Goal: Information Seeking & Learning: Learn about a topic

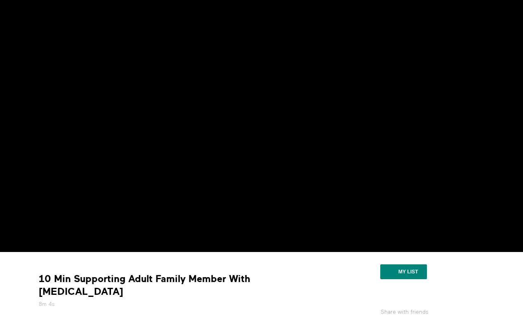
scroll to position [70, 0]
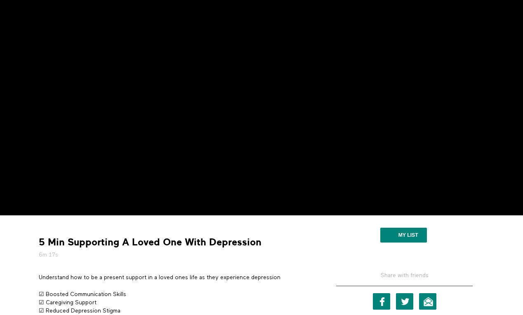
scroll to position [81, 0]
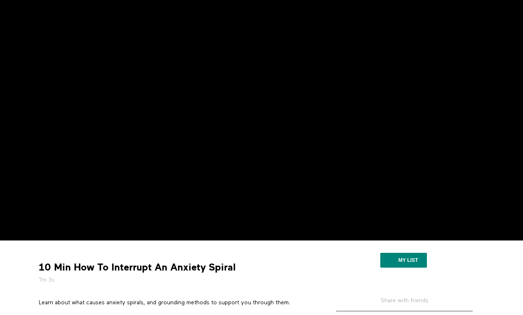
scroll to position [58, 0]
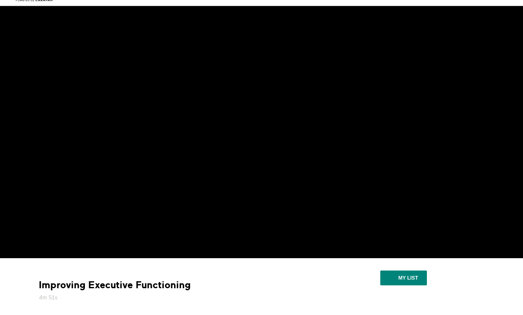
scroll to position [38, 0]
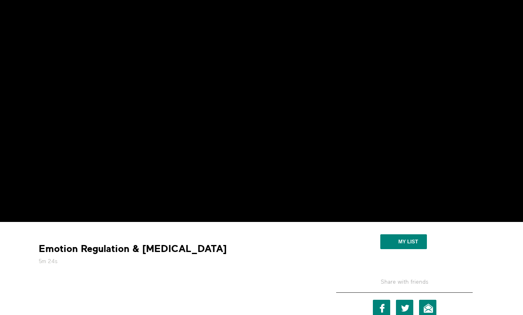
scroll to position [84, 0]
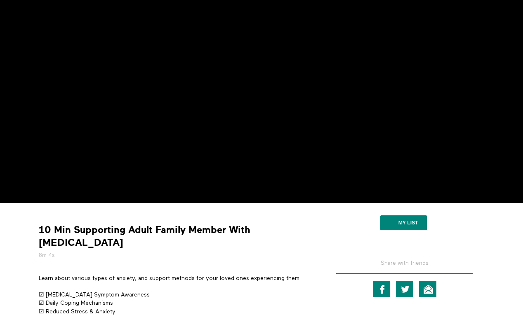
scroll to position [94, 0]
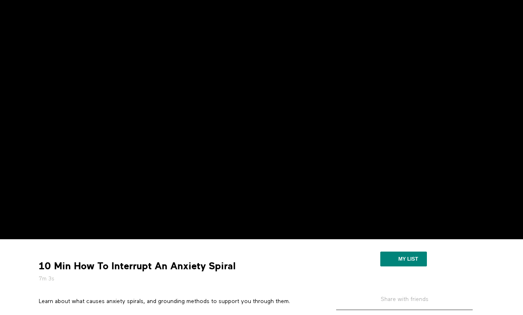
scroll to position [57, 0]
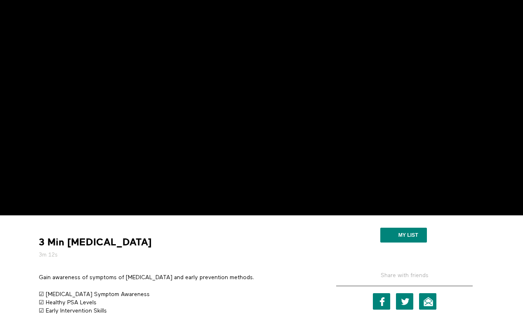
scroll to position [86, 0]
